Goal: Find specific page/section: Find specific page/section

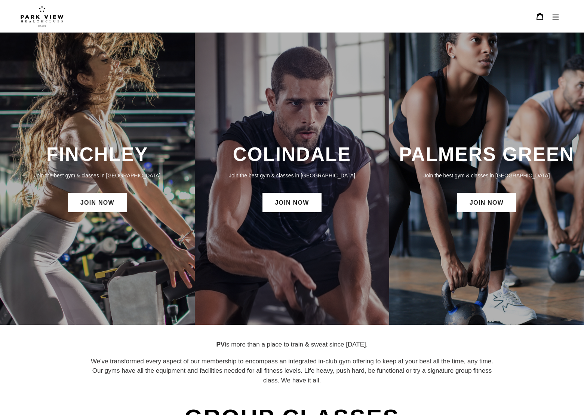
click at [294, 166] on div "COLINDALE Join the best gym & classes in [GEOGRAPHIC_DATA] JOIN NOW" at bounding box center [292, 178] width 195 height 78
click at [294, 149] on h3 "COLINDALE" at bounding box center [292, 154] width 180 height 23
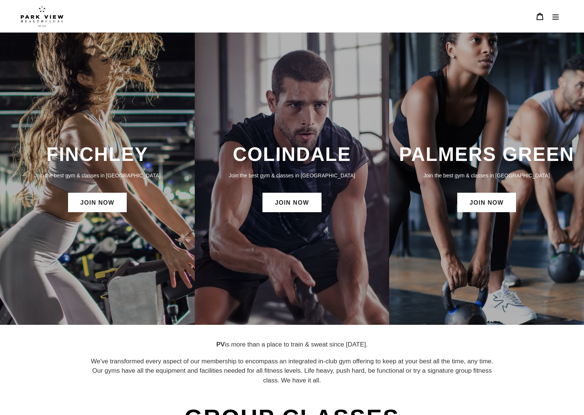
click at [48, 21] on img at bounding box center [42, 16] width 43 height 21
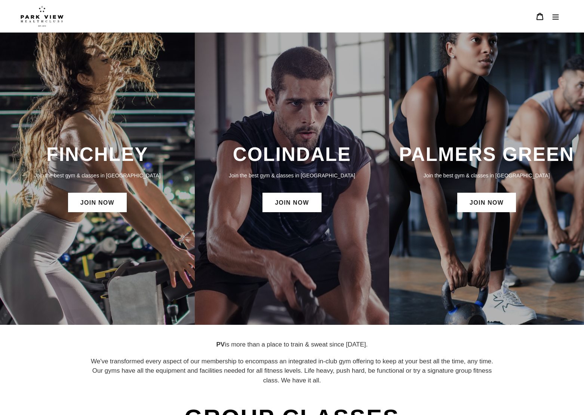
click at [288, 216] on div "COLINDALE Join the best gym & classes in [GEOGRAPHIC_DATA] JOIN NOW" at bounding box center [292, 178] width 195 height 78
click at [288, 211] on link "JOIN NOW" at bounding box center [292, 202] width 59 height 19
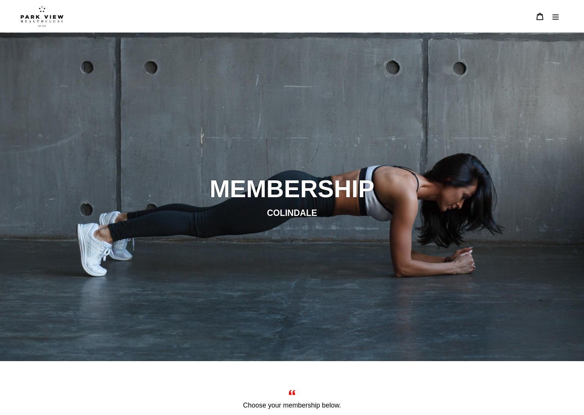
click at [554, 17] on icon "Menu" at bounding box center [556, 16] width 6 height 5
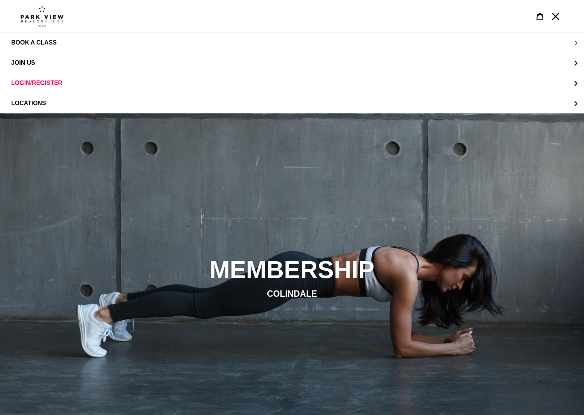
click at [42, 48] on button "BOOK A CLASS" at bounding box center [292, 43] width 584 height 20
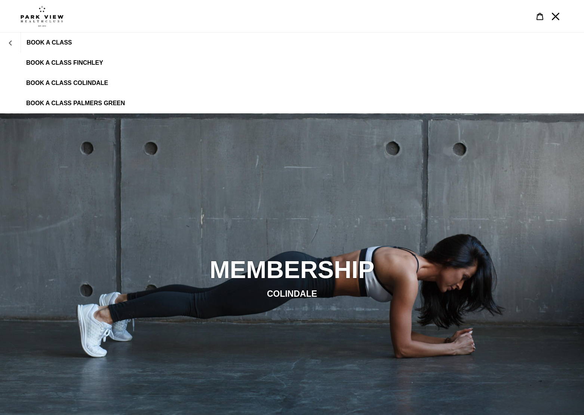
click at [15, 43] on button "BOOK A CLASS" at bounding box center [10, 43] width 21 height 18
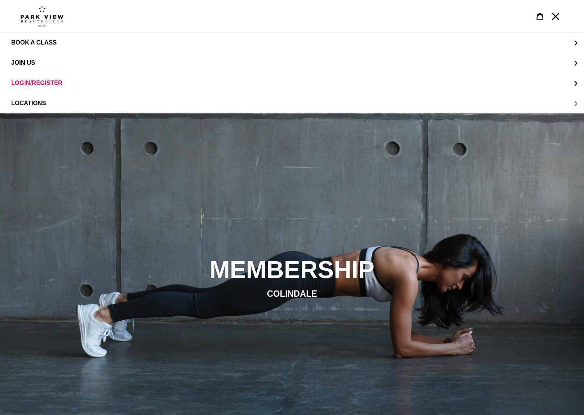
click at [52, 103] on button "LOCATIONS" at bounding box center [292, 103] width 584 height 20
click at [48, 64] on span "Colindale" at bounding box center [43, 62] width 35 height 7
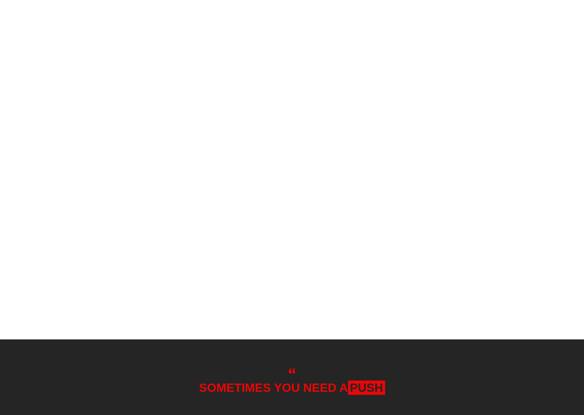
scroll to position [816, 0]
